Goal: Book appointment/travel/reservation

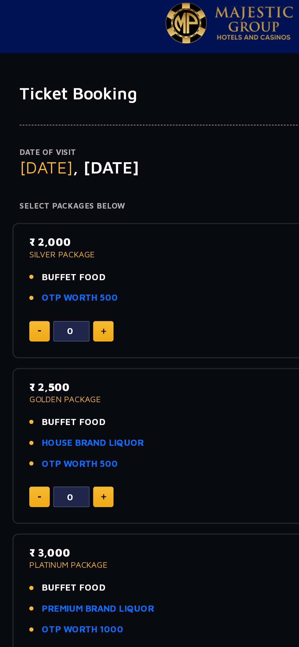
click at [77, 219] on span "BUFFET FOOD" at bounding box center [71, 217] width 32 height 7
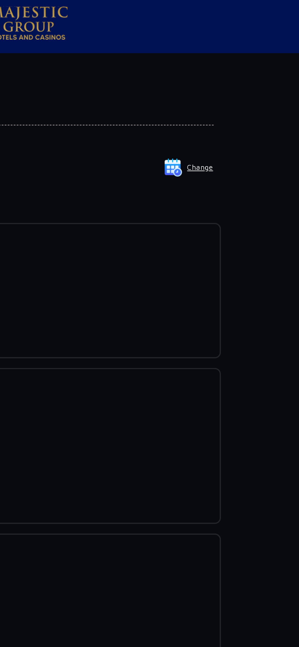
click at [238, 91] on img at bounding box center [234, 88] width 9 height 9
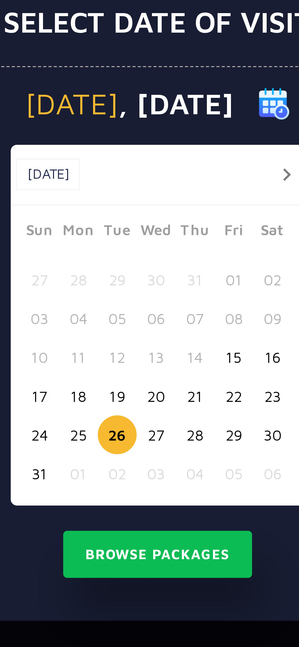
click at [112, 357] on button "17" at bounding box center [114, 351] width 11 height 11
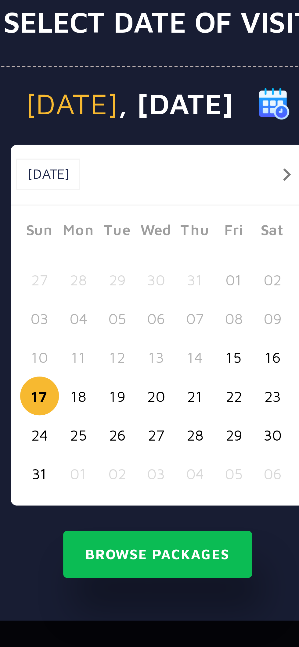
click at [125, 357] on button "18" at bounding box center [126, 351] width 11 height 11
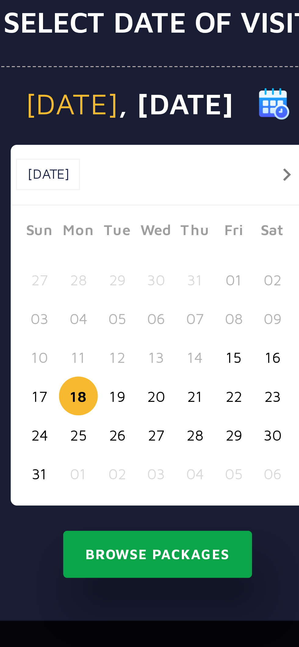
click at [159, 405] on button "Browse Packages" at bounding box center [149, 398] width 55 height 14
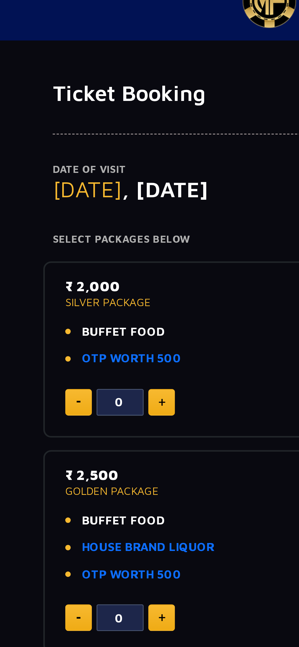
click at [85, 171] on img at bounding box center [85, 171] width 3 height 3
click at [86, 170] on img at bounding box center [85, 171] width 3 height 3
type input "2"
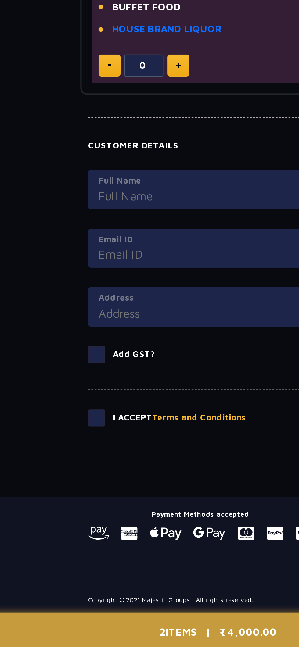
scroll to position [272, 0]
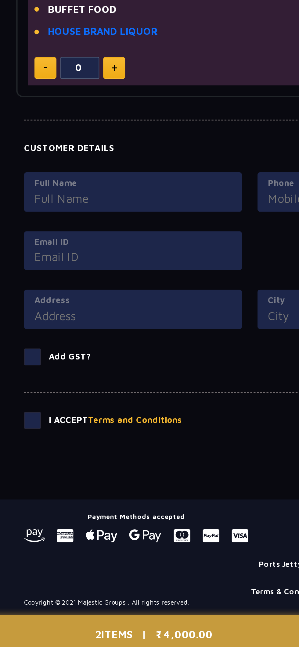
click at [109, 427] on input "Full Name" at bounding box center [94, 431] width 93 height 8
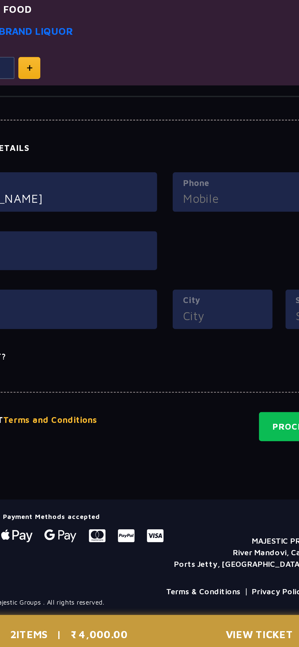
type input "[PERSON_NAME]"
click at [186, 421] on label "Phone" at bounding box center [204, 424] width 93 height 6
click at [186, 427] on input "Phone" at bounding box center [204, 431] width 93 height 8
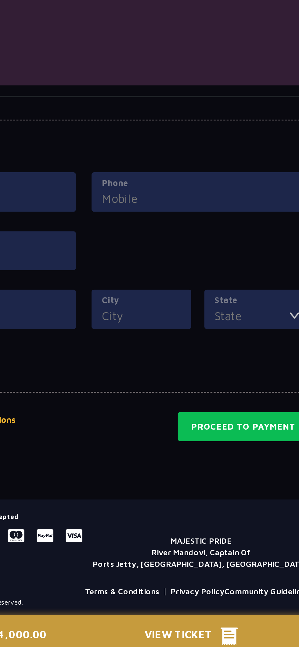
click at [221, 429] on input "Phone" at bounding box center [204, 431] width 93 height 8
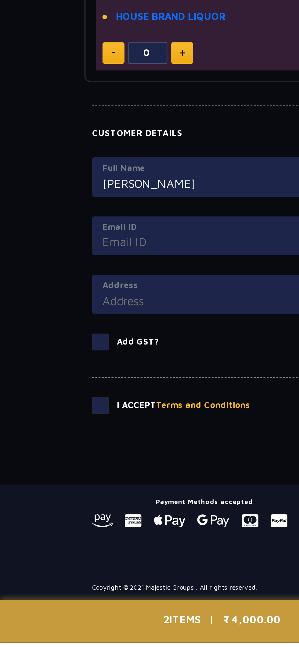
type input "7046706969"
click at [63, 459] on input "Email ID" at bounding box center [94, 458] width 93 height 8
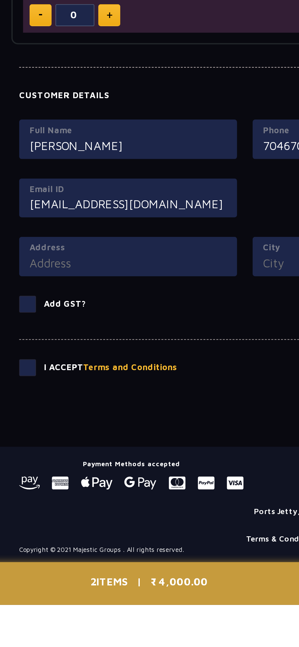
type input "[EMAIL_ADDRESS][DOMAIN_NAME]"
click at [62, 483] on input "Address" at bounding box center [94, 486] width 93 height 8
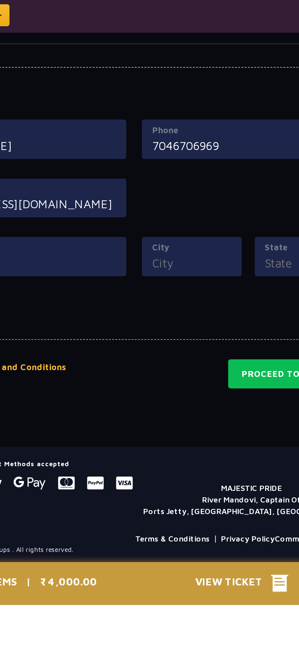
type input "Sola"
click at [179, 478] on label "City" at bounding box center [176, 479] width 37 height 6
click at [179, 482] on input "City" at bounding box center [176, 486] width 37 height 8
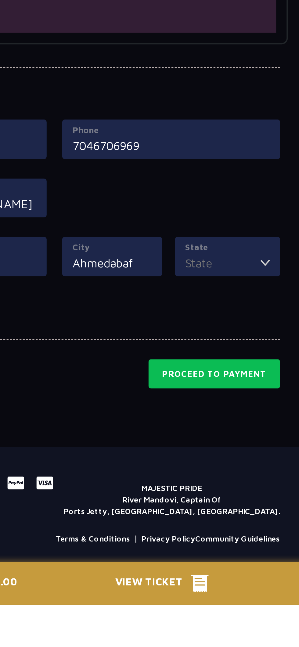
type input "Ahmedabaf"
click at [240, 486] on input "State" at bounding box center [228, 486] width 35 height 8
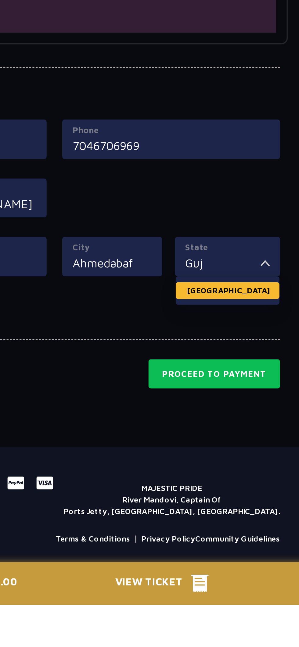
click at [234, 496] on li "[GEOGRAPHIC_DATA]" at bounding box center [230, 499] width 49 height 8
type input "[GEOGRAPHIC_DATA]"
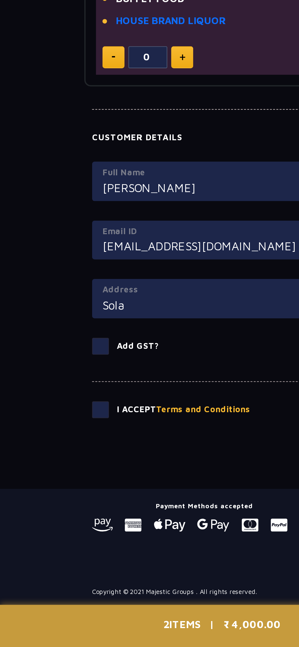
click at [49, 533] on span at bounding box center [47, 535] width 8 height 8
click at [0, 0] on input "checkbox" at bounding box center [0, 0] width 0 height 0
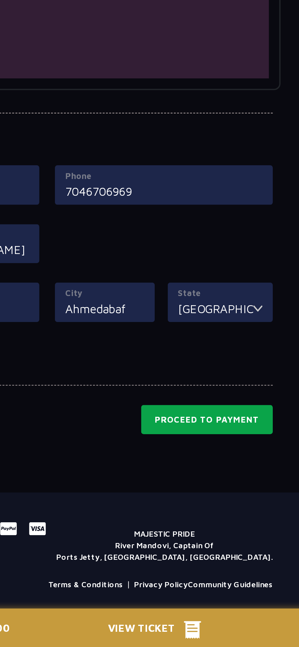
click at [233, 537] on button "Proceed to Payment" at bounding box center [224, 538] width 62 height 14
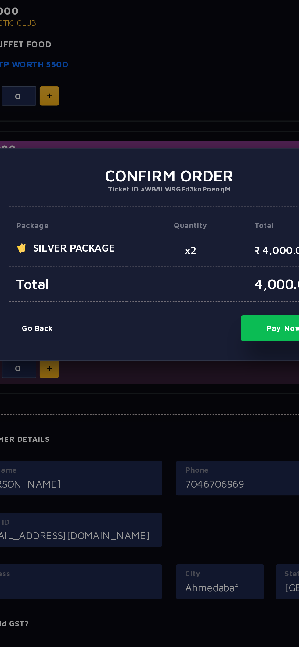
scroll to position [257, 0]
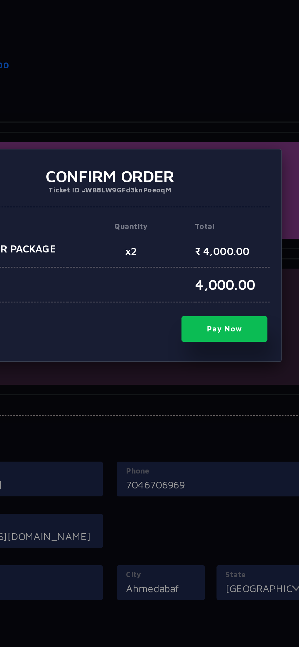
click at [217, 365] on button "Pay Now" at bounding box center [210, 363] width 46 height 14
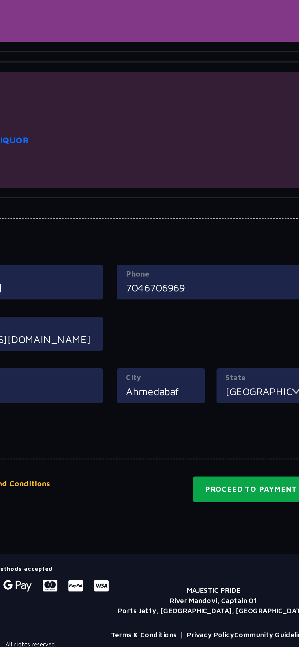
scroll to position [274, 0]
